Goal: Navigation & Orientation: Find specific page/section

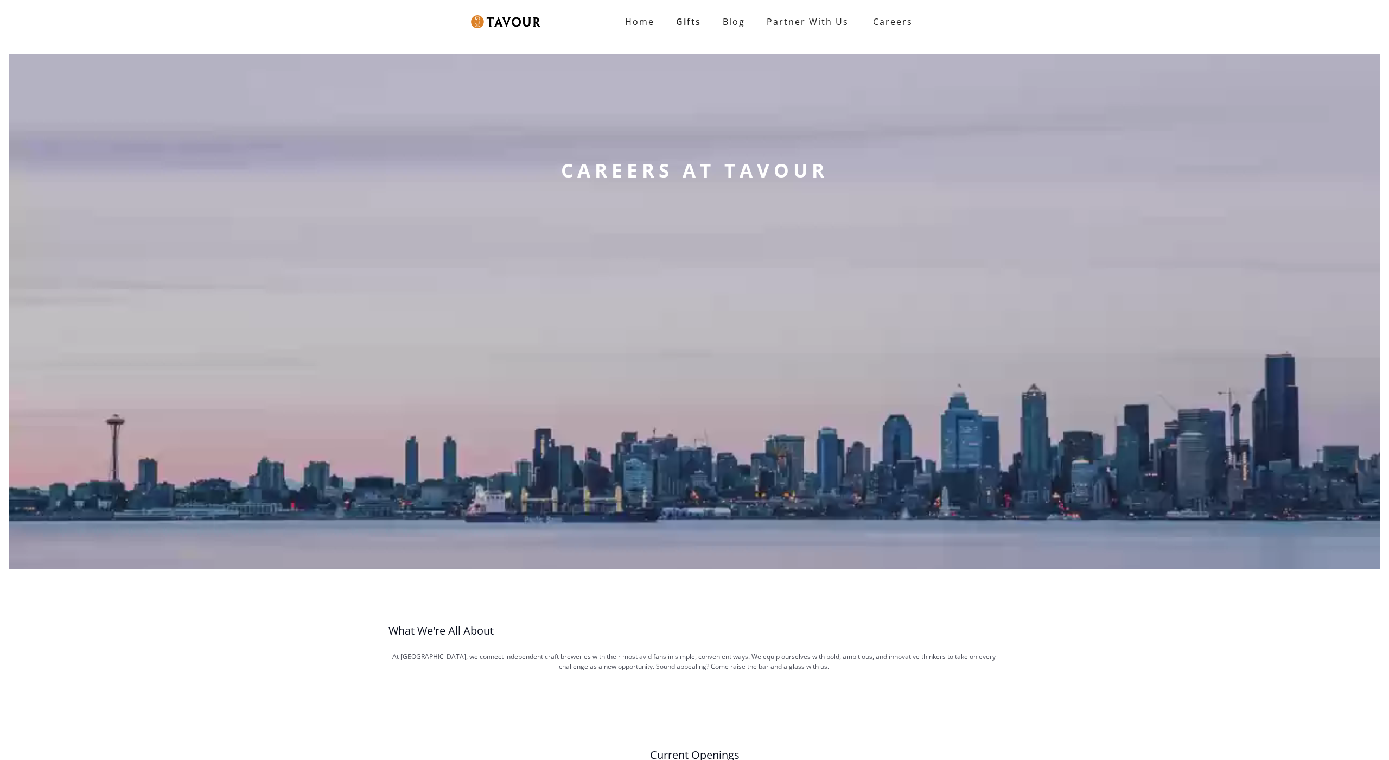
click at [797, 522] on div "CAREERS AT TAVOUR" at bounding box center [695, 311] width 284 height 514
click at [741, 14] on link "Blog" at bounding box center [734, 22] width 44 height 22
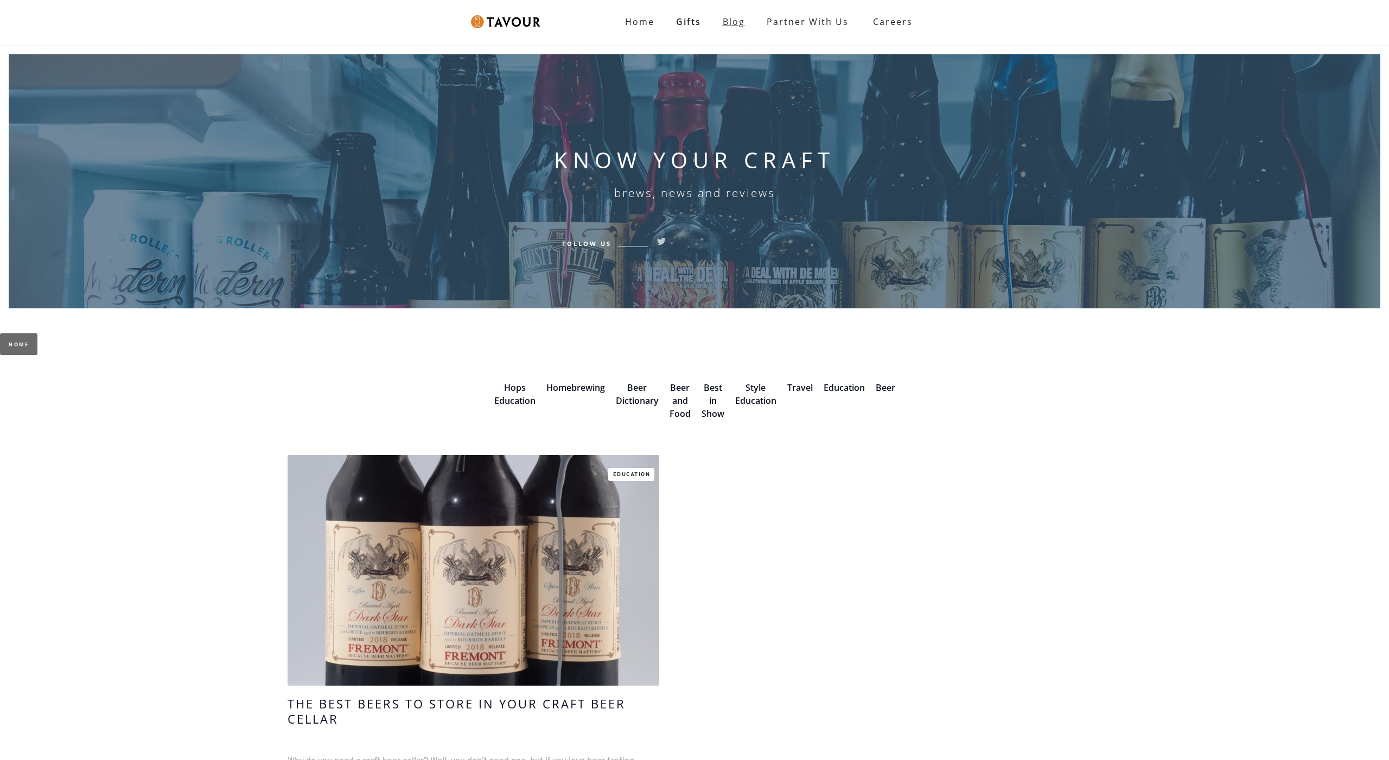
click at [741, 14] on link "Blog" at bounding box center [734, 22] width 44 height 22
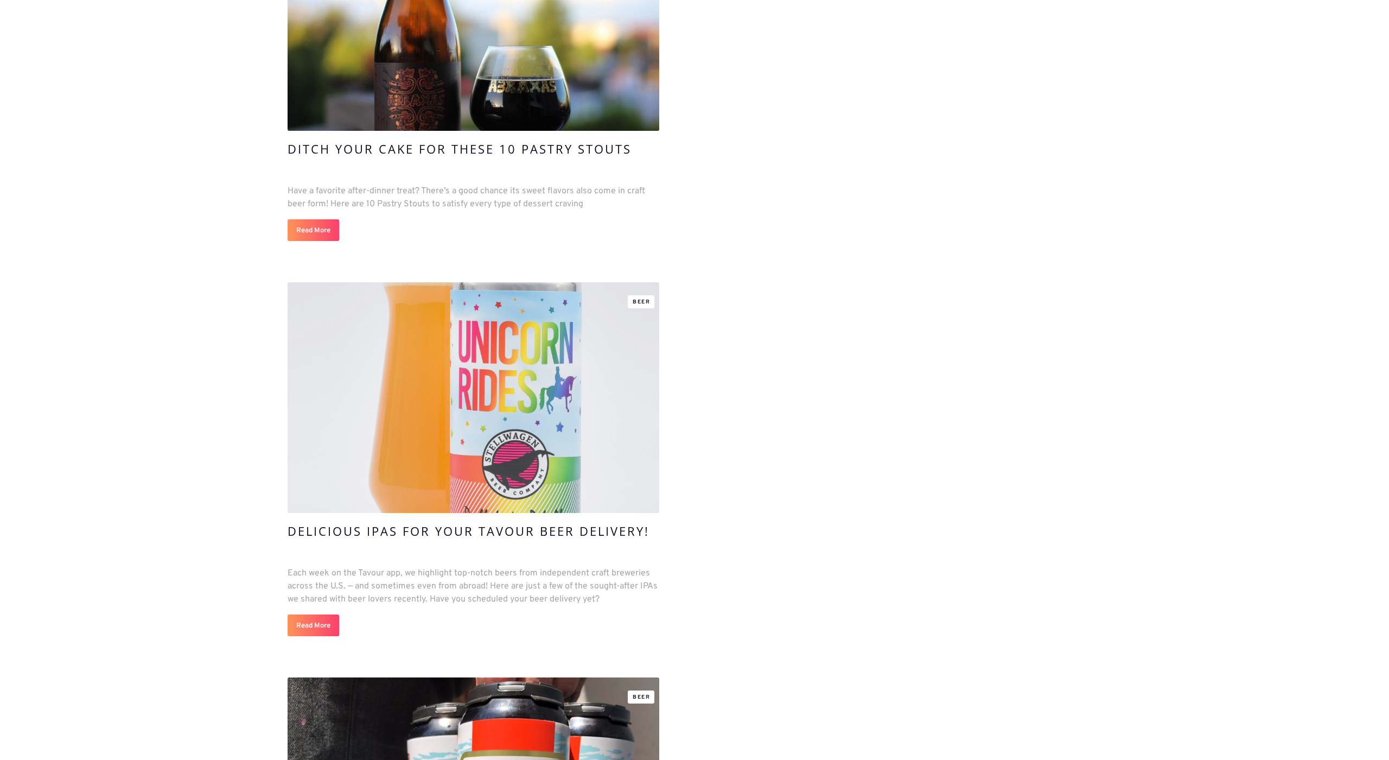
scroll to position [1094, 0]
